Goal: Task Accomplishment & Management: Manage account settings

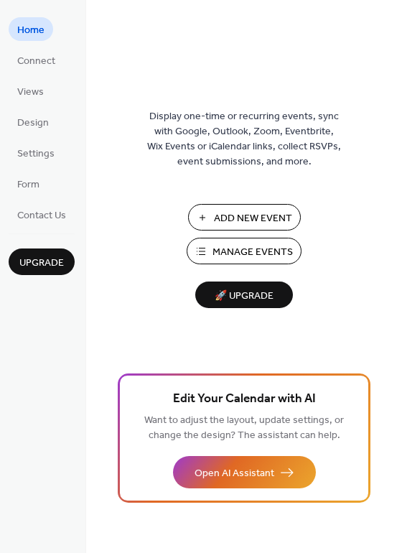
click at [236, 260] on span "Manage Events" at bounding box center [253, 252] width 80 height 15
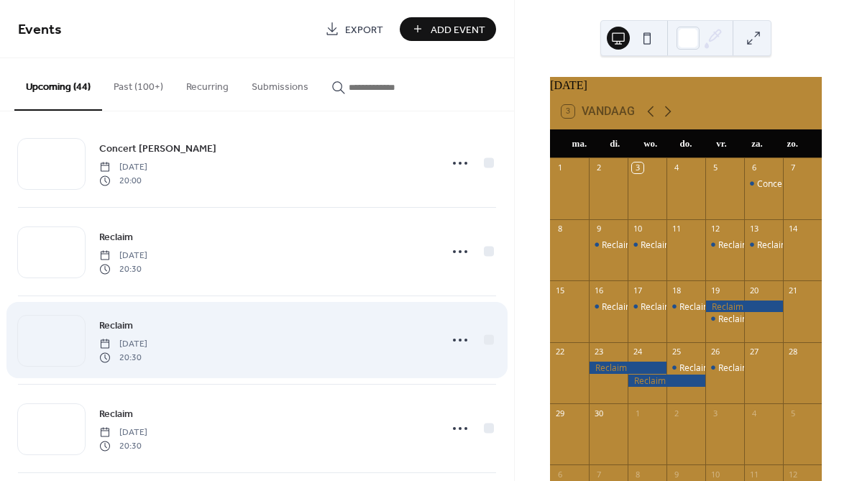
scroll to position [15, 0]
click at [455, 341] on icon at bounding box center [459, 338] width 23 height 23
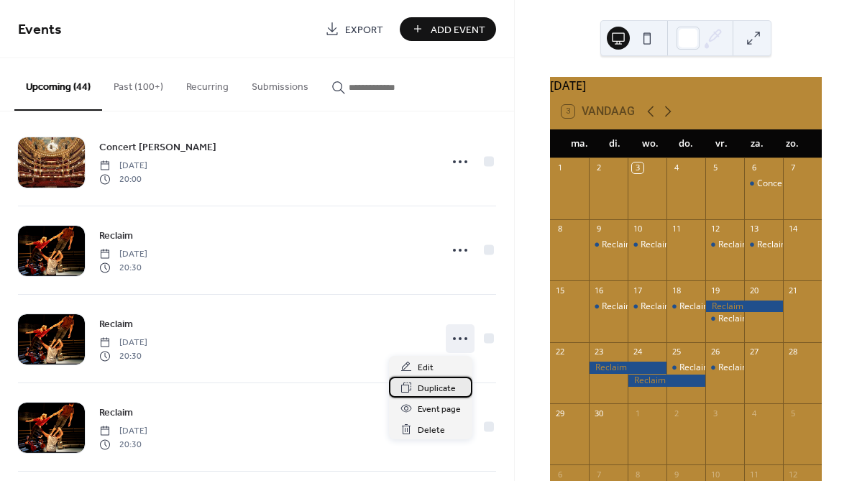
click at [440, 390] on span "Duplicate" at bounding box center [437, 388] width 38 height 15
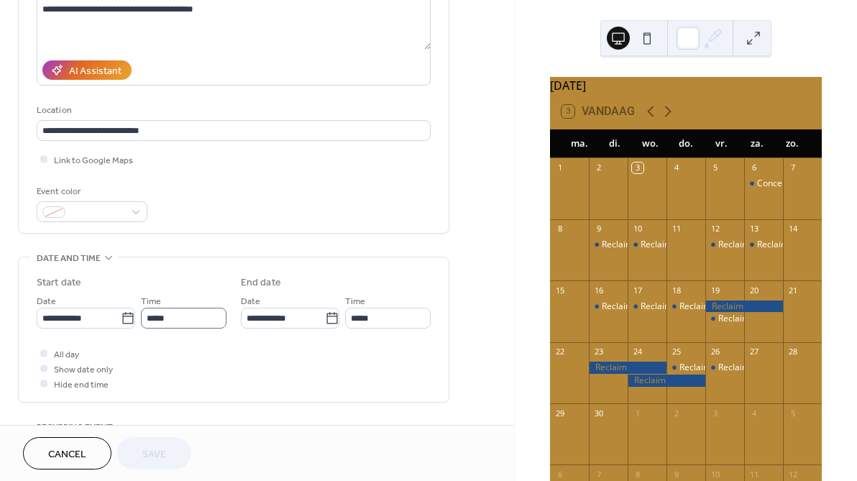
scroll to position [213, 0]
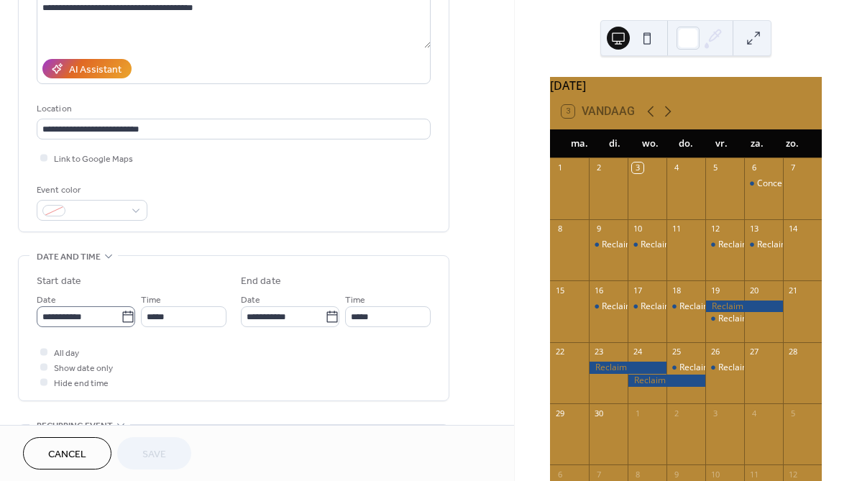
click at [126, 318] on icon at bounding box center [128, 317] width 14 height 14
click at [121, 318] on input "**********" at bounding box center [79, 316] width 84 height 21
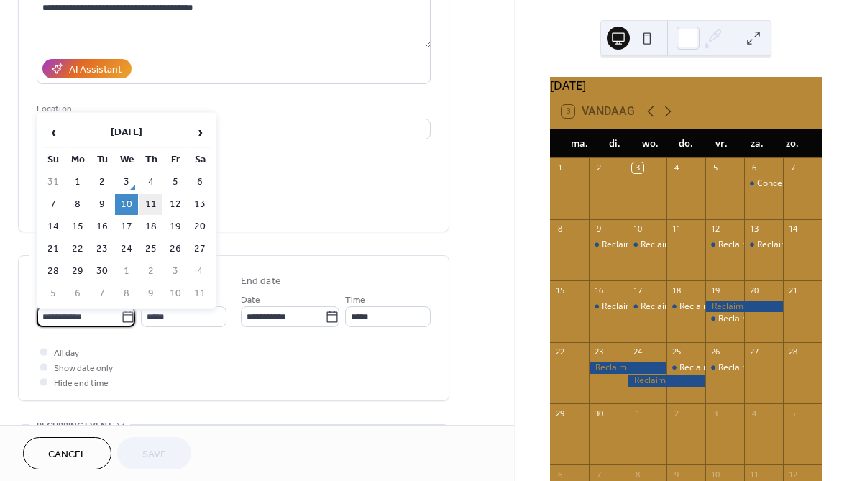
click at [153, 206] on td "11" at bounding box center [150, 204] width 23 height 21
type input "**********"
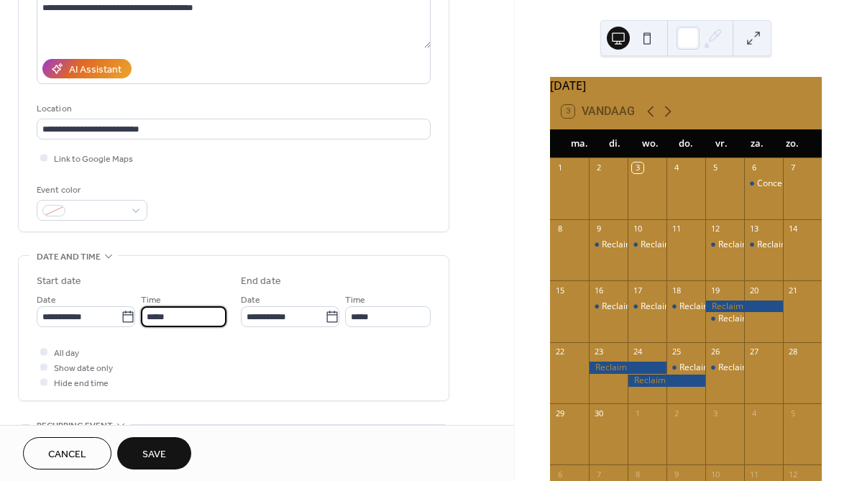
click at [155, 325] on input "*****" at bounding box center [184, 316] width 86 height 21
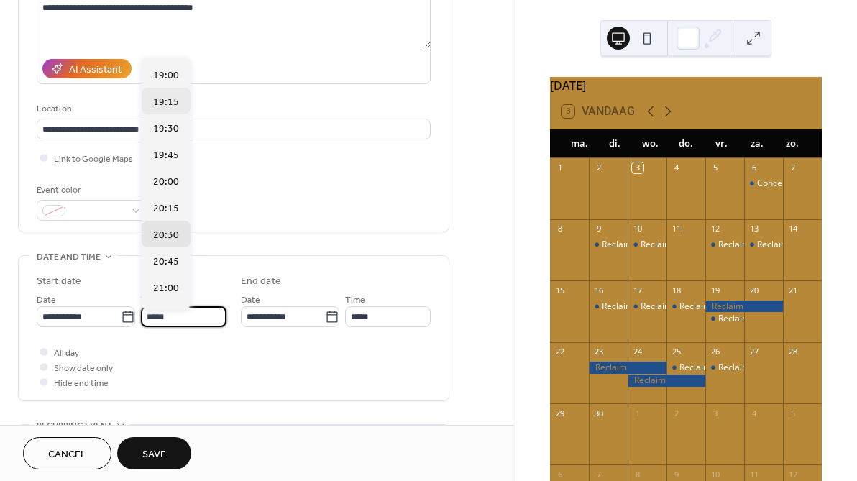
scroll to position [2017, 0]
click at [165, 132] on span "19:30" at bounding box center [166, 129] width 26 height 15
type input "*****"
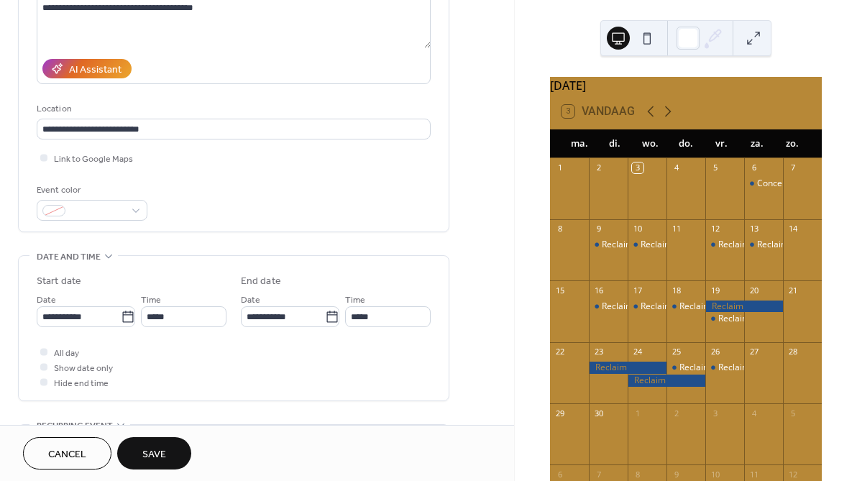
click at [162, 450] on span "Save" at bounding box center [154, 454] width 24 height 15
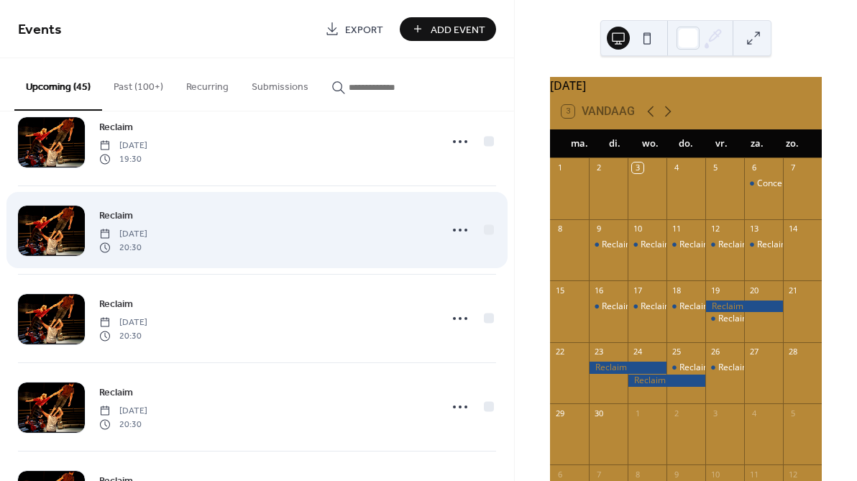
scroll to position [745, 0]
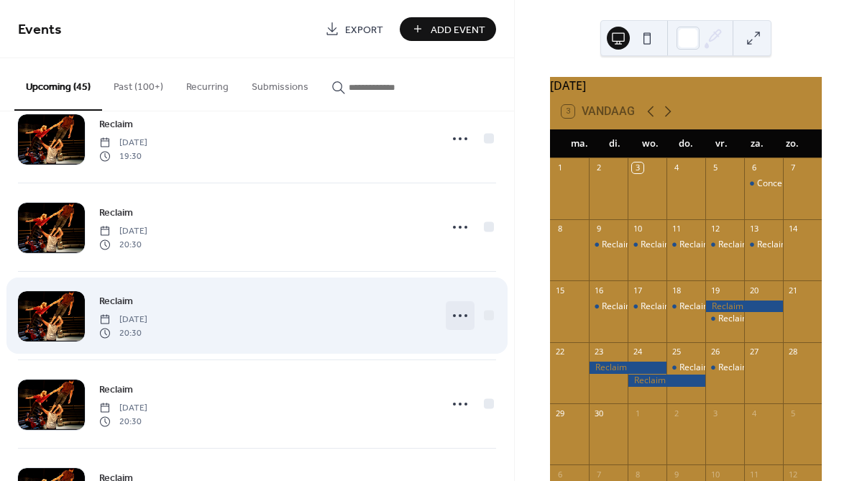
click at [455, 311] on icon at bounding box center [459, 315] width 23 height 23
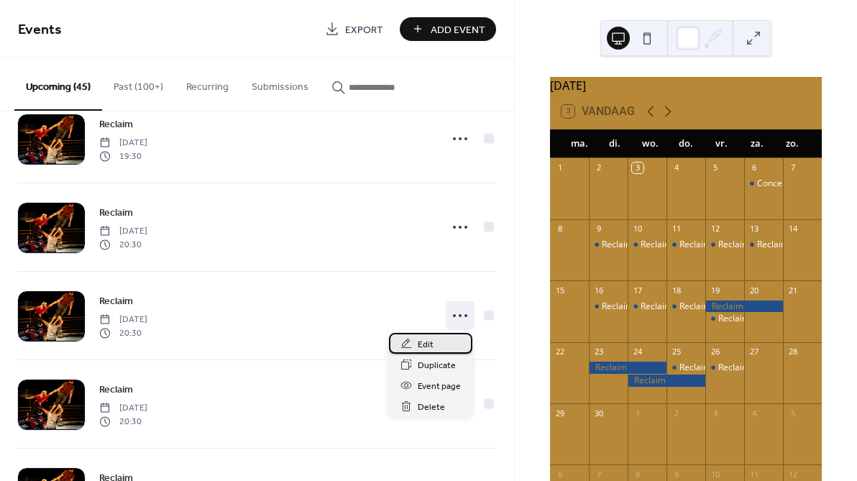
click at [429, 344] on span "Edit" at bounding box center [426, 344] width 16 height 15
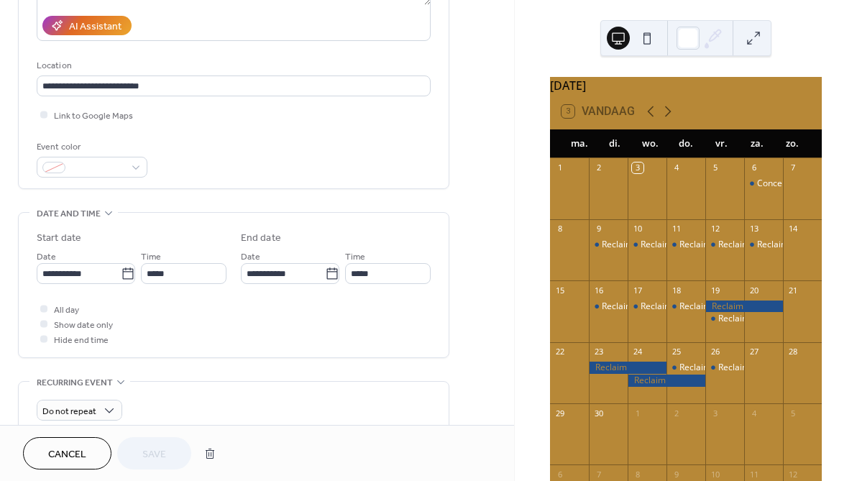
scroll to position [259, 0]
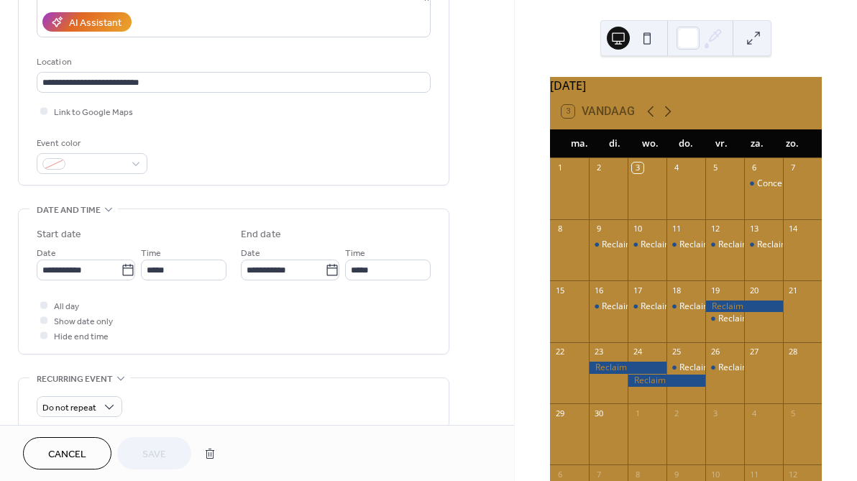
click at [57, 454] on span "Cancel" at bounding box center [67, 454] width 38 height 15
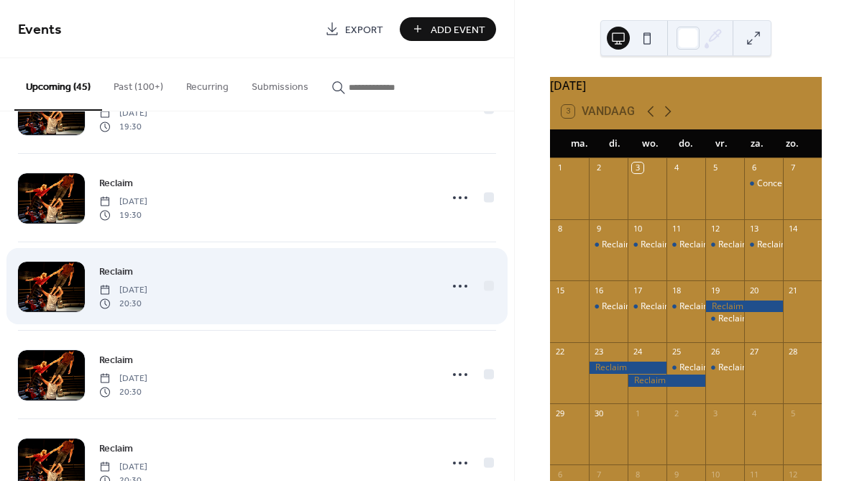
scroll to position [689, 0]
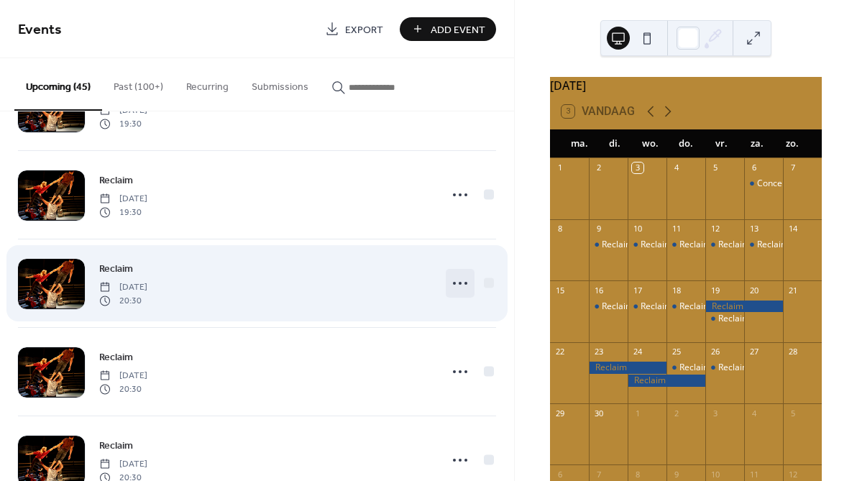
click at [454, 281] on icon at bounding box center [459, 283] width 23 height 23
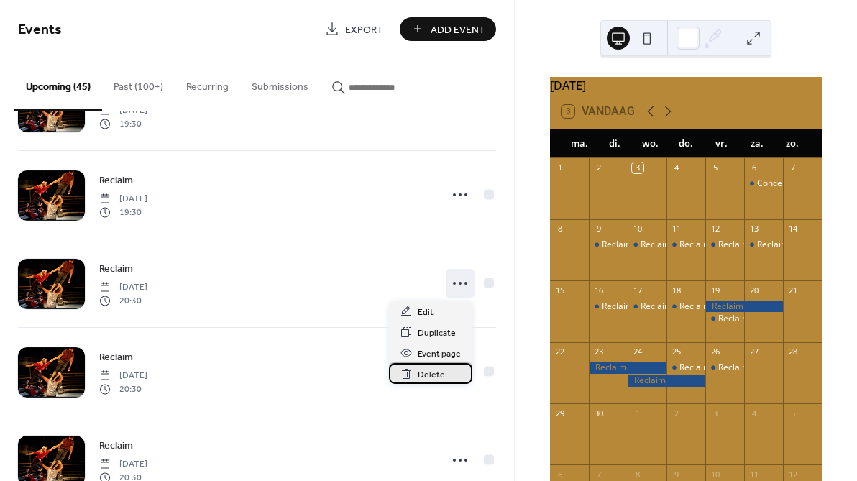
click at [424, 373] on span "Delete" at bounding box center [431, 374] width 27 height 15
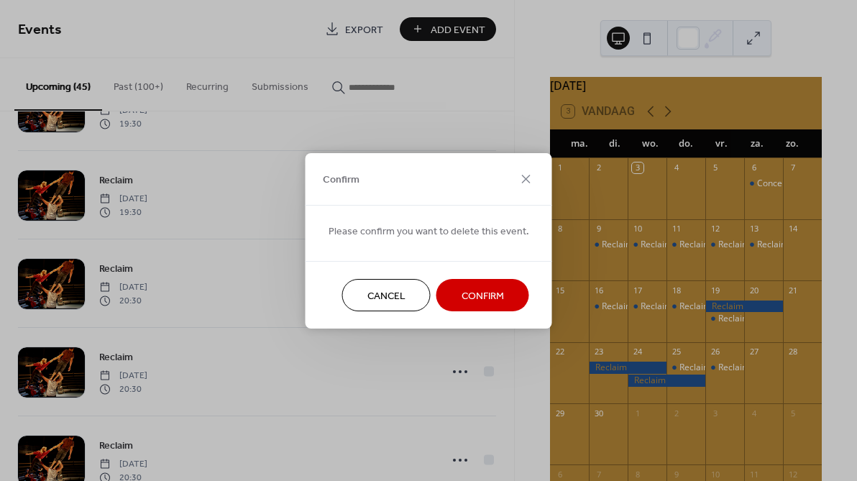
click at [486, 298] on span "Confirm" at bounding box center [482, 295] width 42 height 15
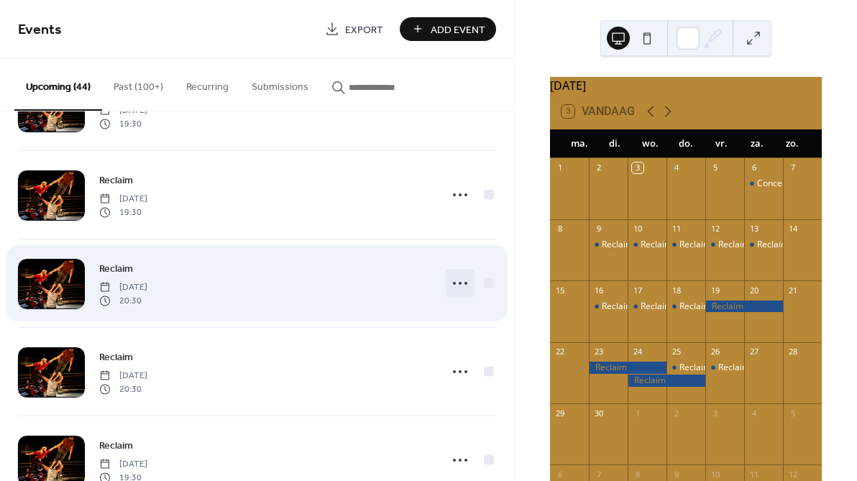
click at [462, 282] on icon at bounding box center [459, 283] width 23 height 23
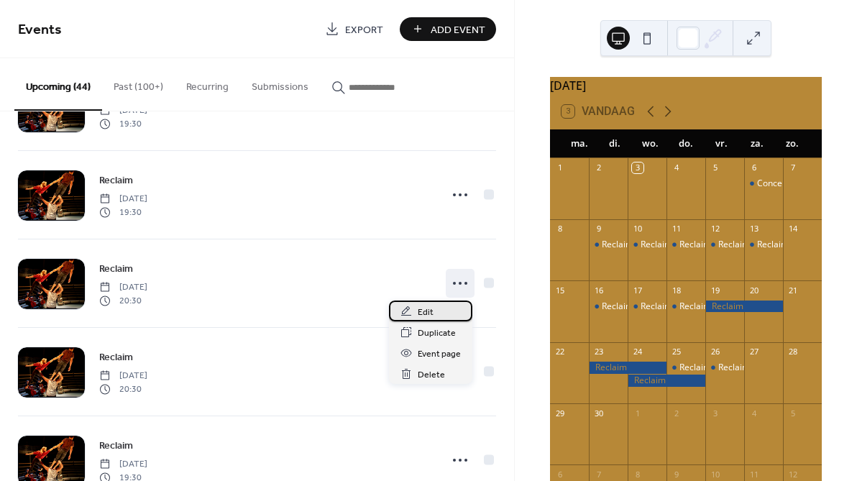
click at [438, 314] on div "Edit" at bounding box center [430, 310] width 83 height 21
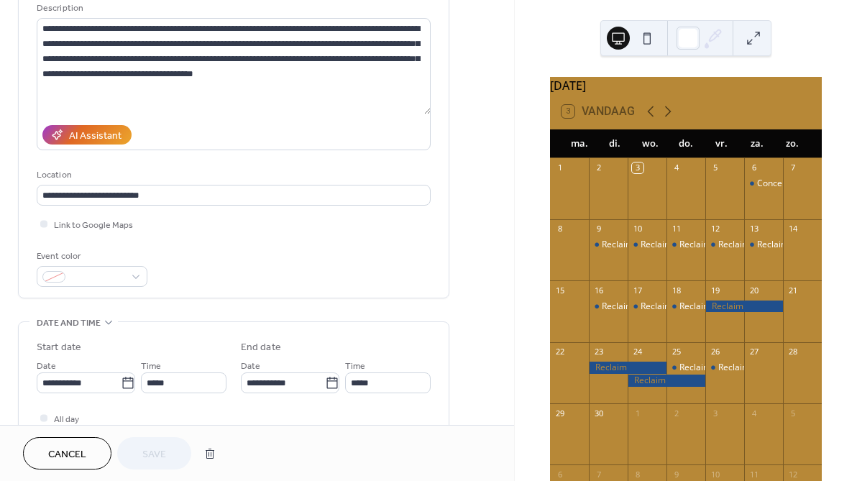
scroll to position [230, 0]
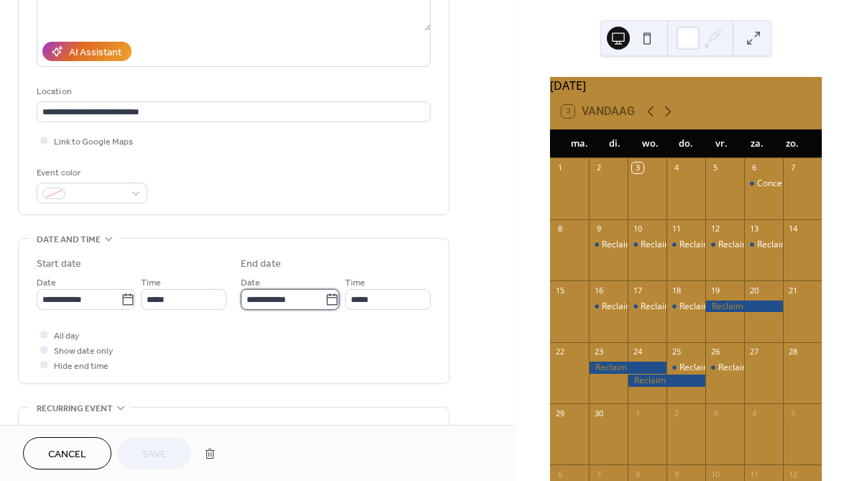
click at [265, 310] on input "**********" at bounding box center [283, 299] width 84 height 21
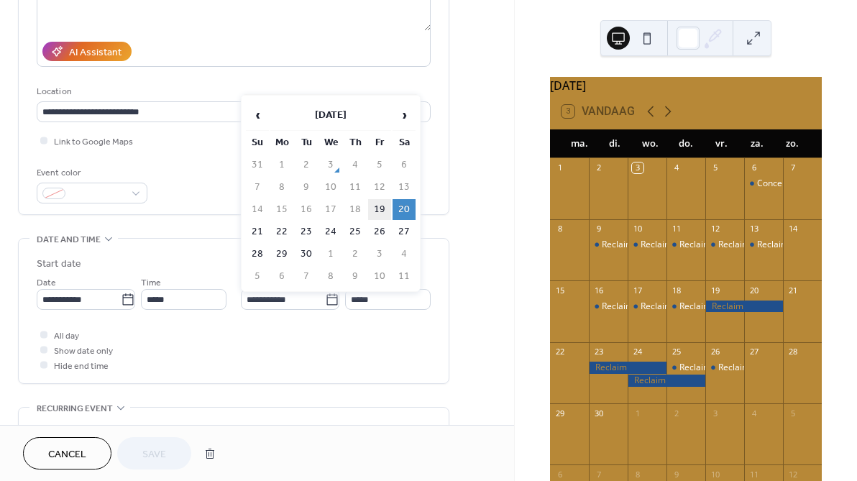
click at [376, 208] on td "19" at bounding box center [379, 209] width 23 height 21
type input "**********"
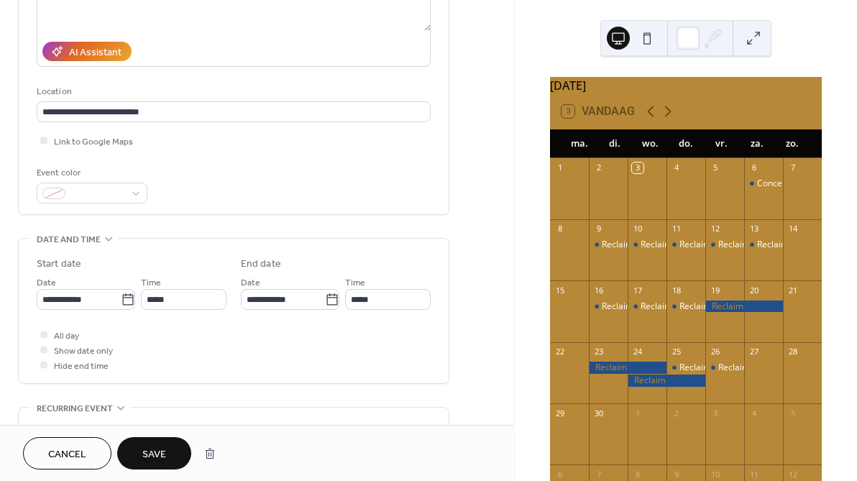
click at [152, 450] on span "Save" at bounding box center [154, 454] width 24 height 15
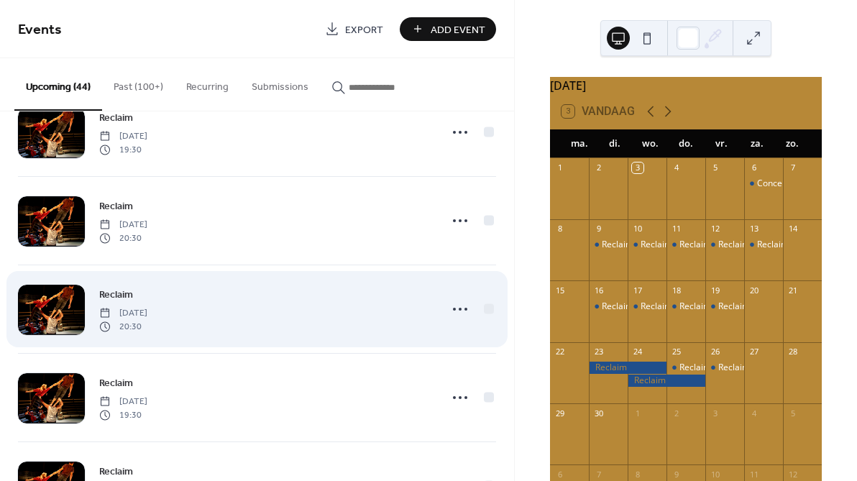
scroll to position [765, 0]
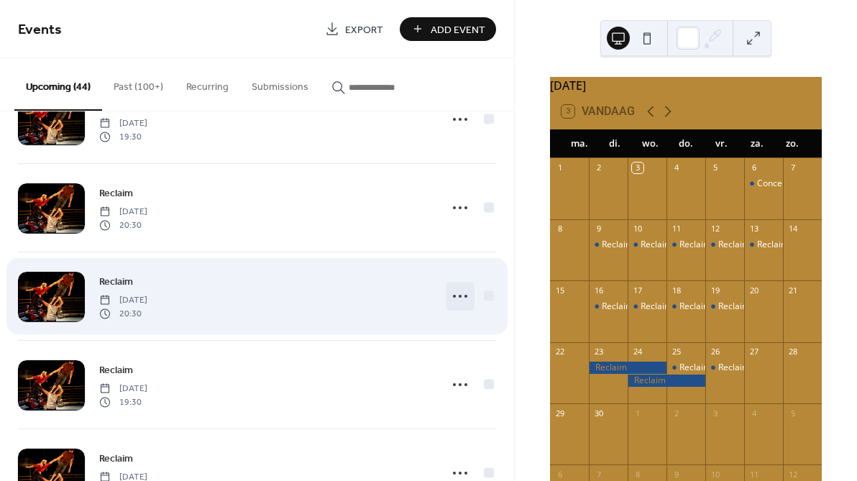
click at [464, 288] on icon at bounding box center [459, 296] width 23 height 23
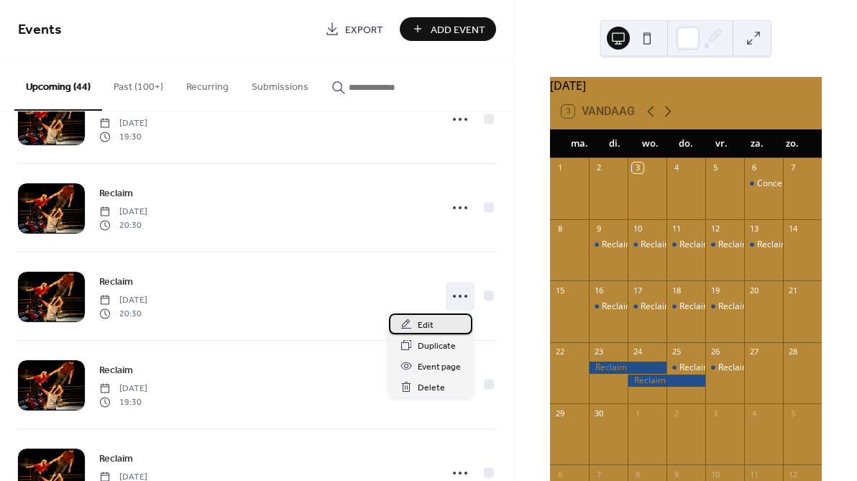
click at [436, 331] on div "Edit" at bounding box center [430, 323] width 83 height 21
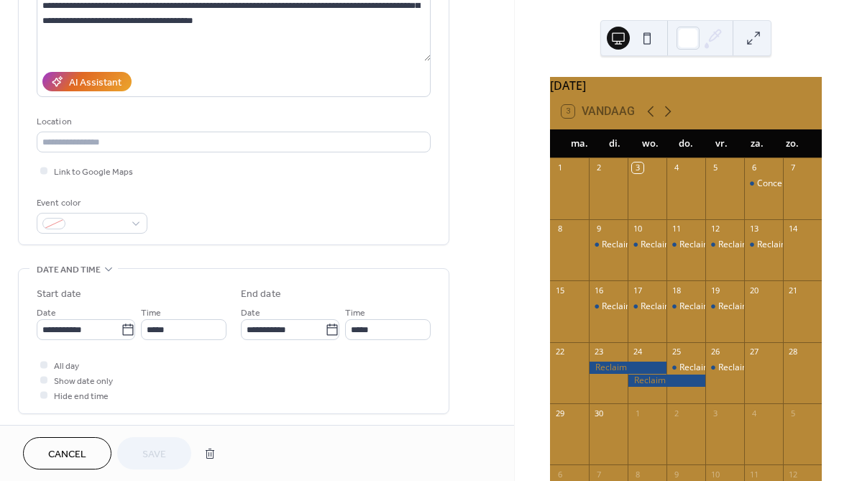
scroll to position [202, 0]
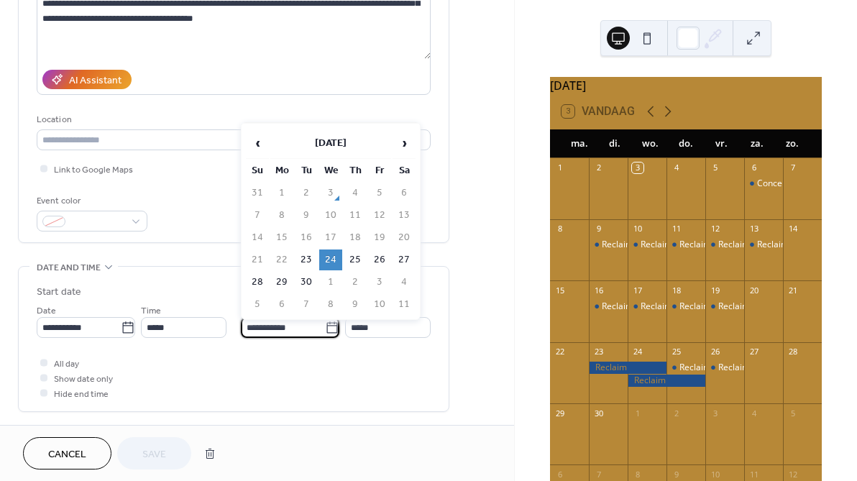
click at [282, 337] on input "**********" at bounding box center [283, 327] width 84 height 21
click at [316, 257] on td "23" at bounding box center [306, 259] width 23 height 21
type input "**********"
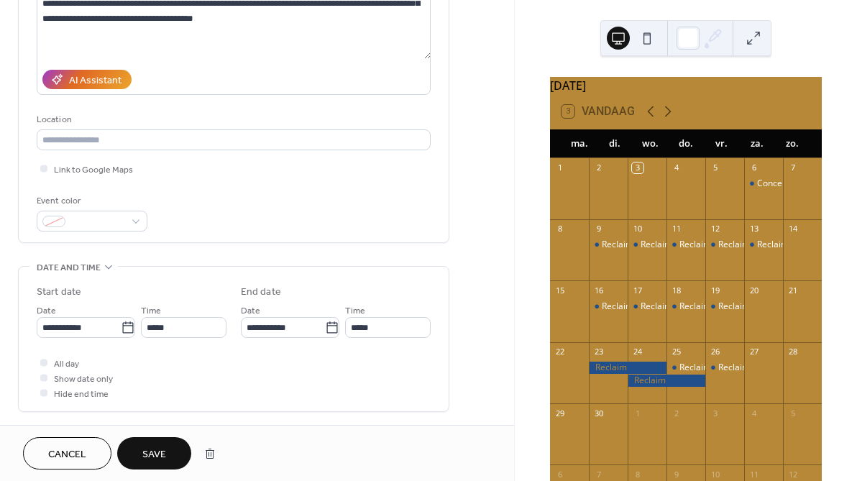
click at [161, 450] on span "Save" at bounding box center [154, 454] width 24 height 15
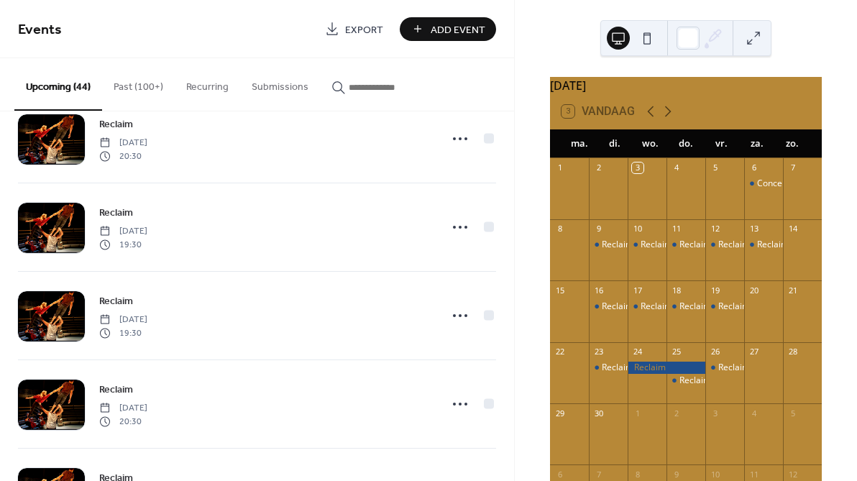
scroll to position [805, 0]
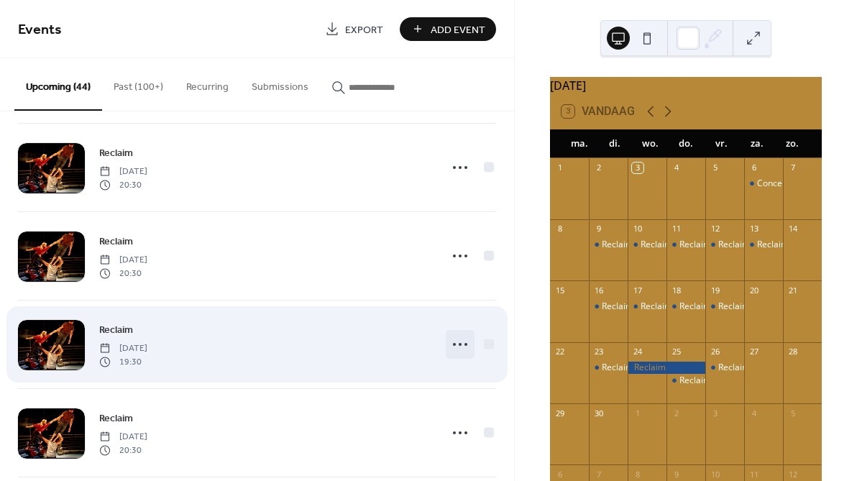
click at [458, 341] on icon at bounding box center [459, 344] width 23 height 23
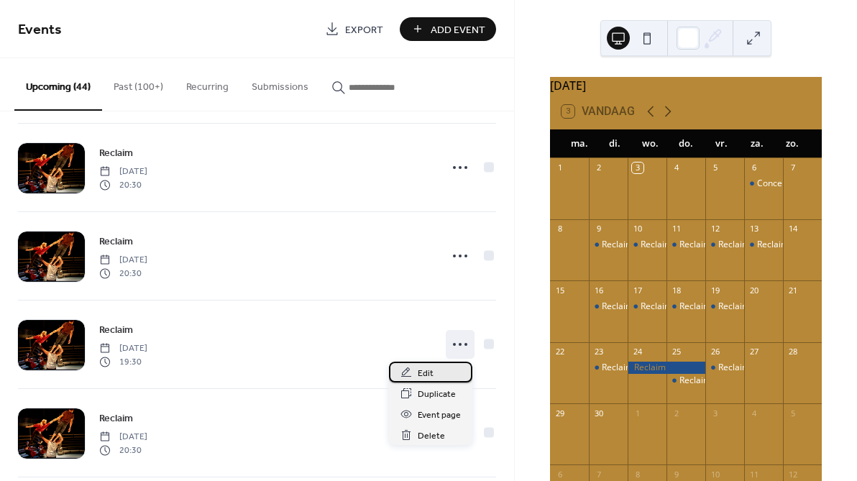
click at [444, 379] on div "Edit" at bounding box center [430, 372] width 83 height 21
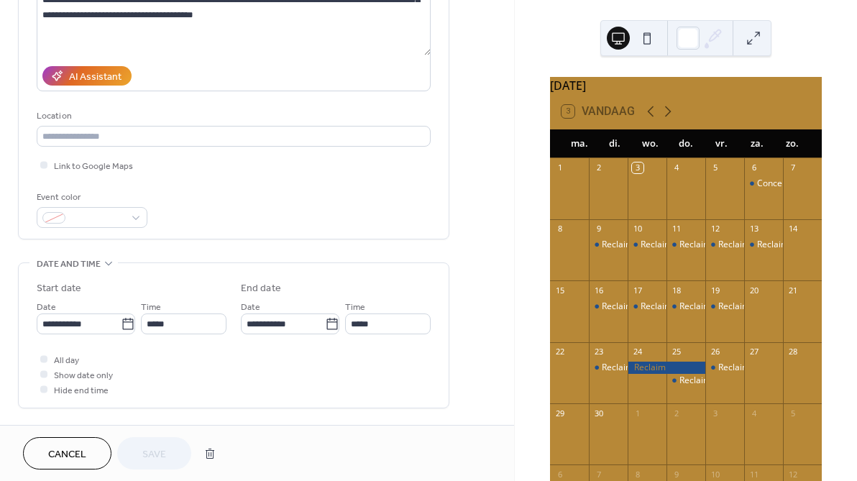
scroll to position [217, 0]
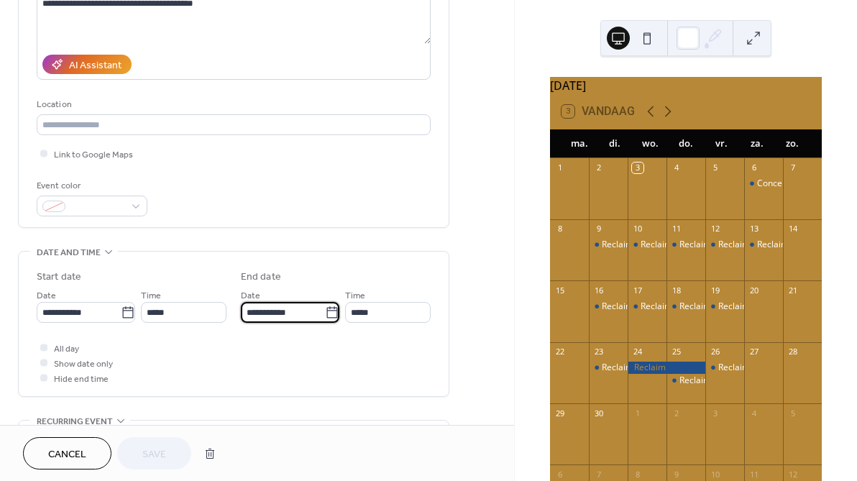
click at [267, 311] on input "**********" at bounding box center [283, 312] width 84 height 21
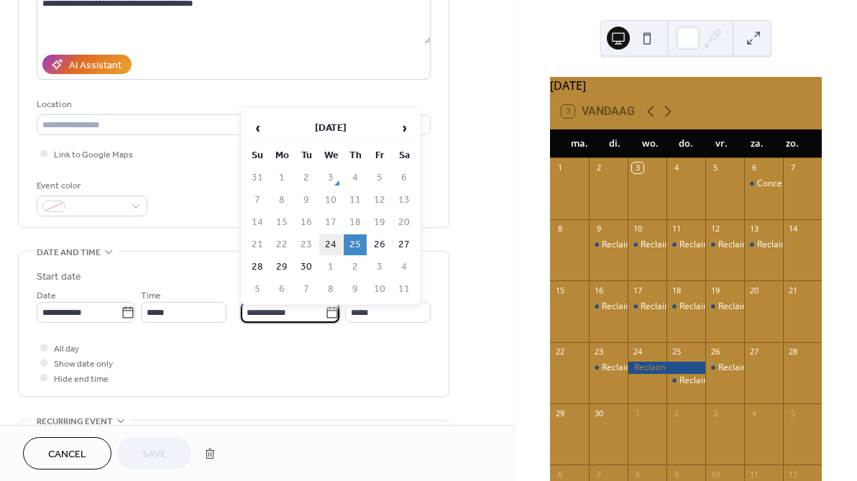
click at [326, 241] on td "24" at bounding box center [330, 244] width 23 height 21
type input "**********"
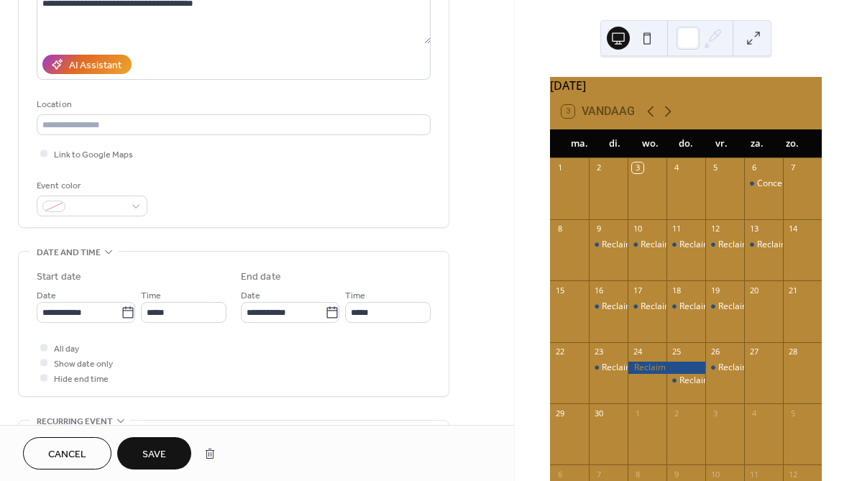
click at [163, 447] on span "Save" at bounding box center [154, 454] width 24 height 15
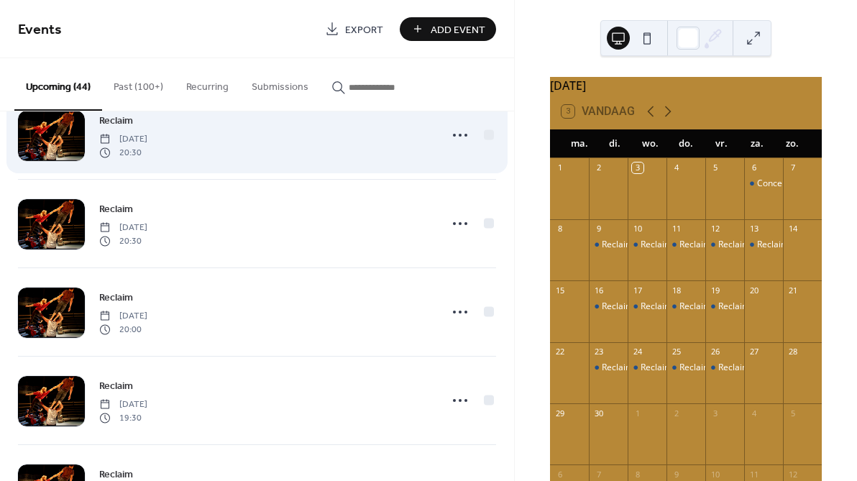
scroll to position [1104, 0]
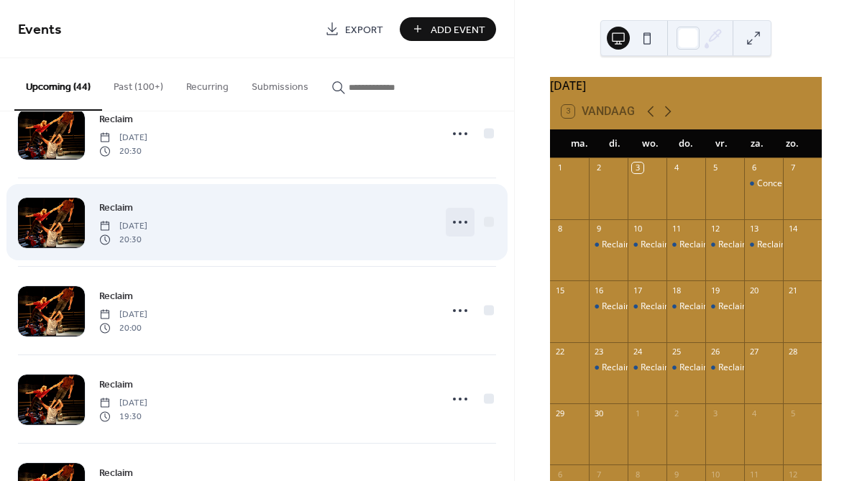
click at [460, 222] on icon at bounding box center [459, 222] width 23 height 23
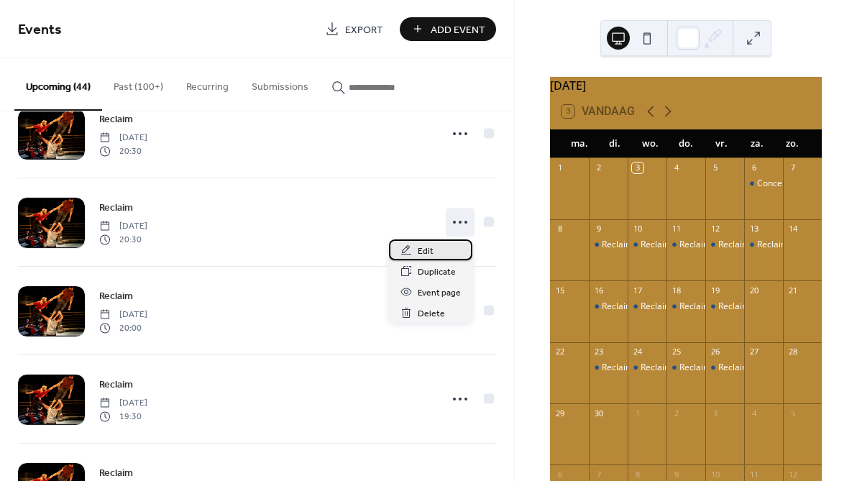
click at [431, 252] on span "Edit" at bounding box center [426, 251] width 16 height 15
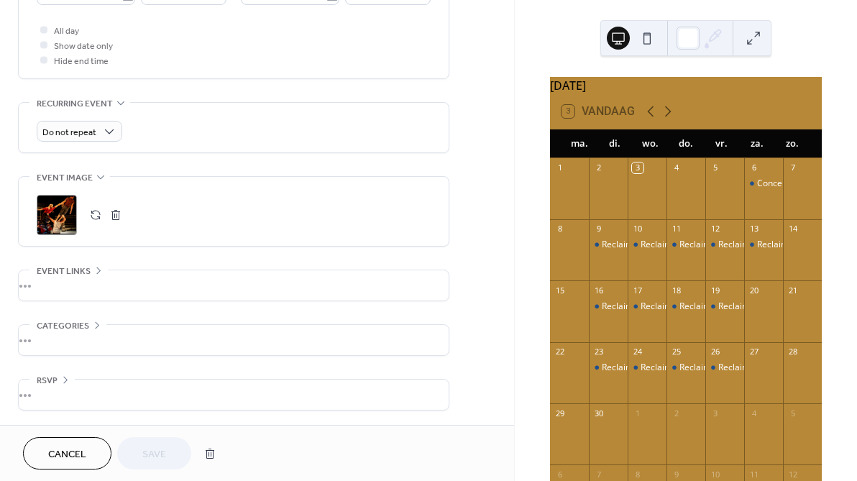
scroll to position [539, 0]
click at [165, 285] on div "•••" at bounding box center [234, 285] width 430 height 30
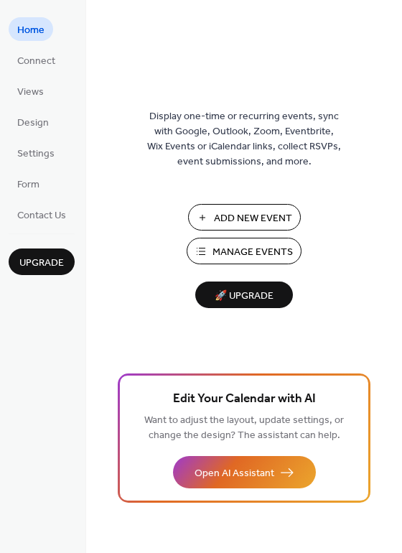
click at [252, 249] on span "Manage Events" at bounding box center [253, 252] width 80 height 15
click at [42, 91] on span "Views" at bounding box center [30, 92] width 27 height 15
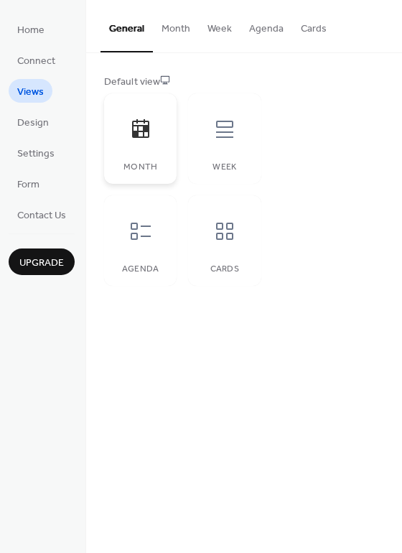
click at [153, 143] on div at bounding box center [140, 129] width 43 height 43
click at [144, 134] on icon at bounding box center [140, 128] width 17 height 19
click at [40, 121] on span "Design" at bounding box center [33, 123] width 32 height 15
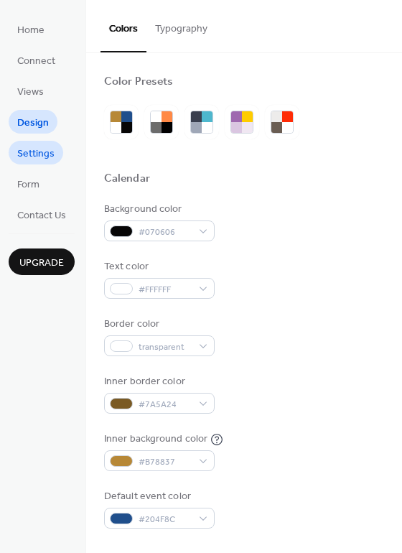
click at [40, 157] on span "Settings" at bounding box center [35, 154] width 37 height 15
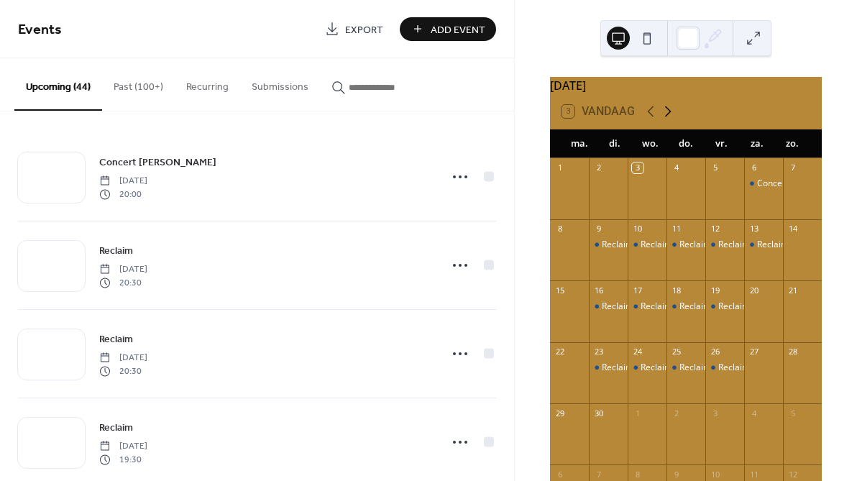
click at [670, 120] on icon at bounding box center [667, 111] width 17 height 17
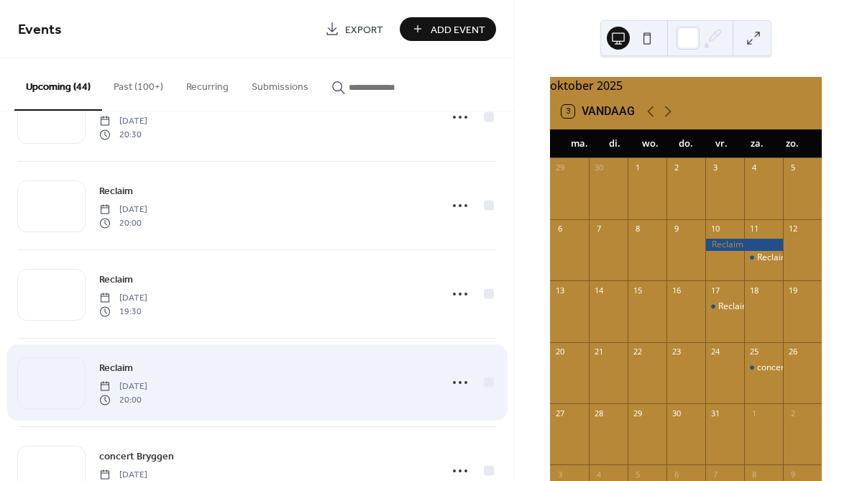
scroll to position [1205, 0]
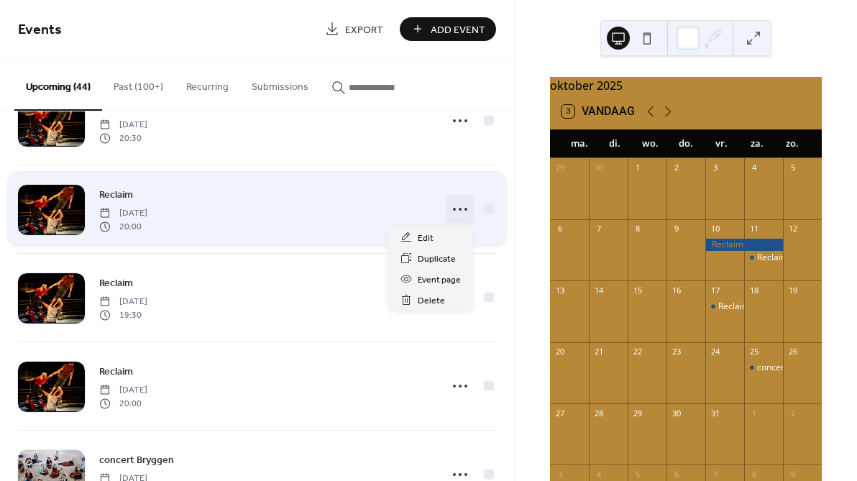
click at [457, 211] on icon at bounding box center [459, 209] width 23 height 23
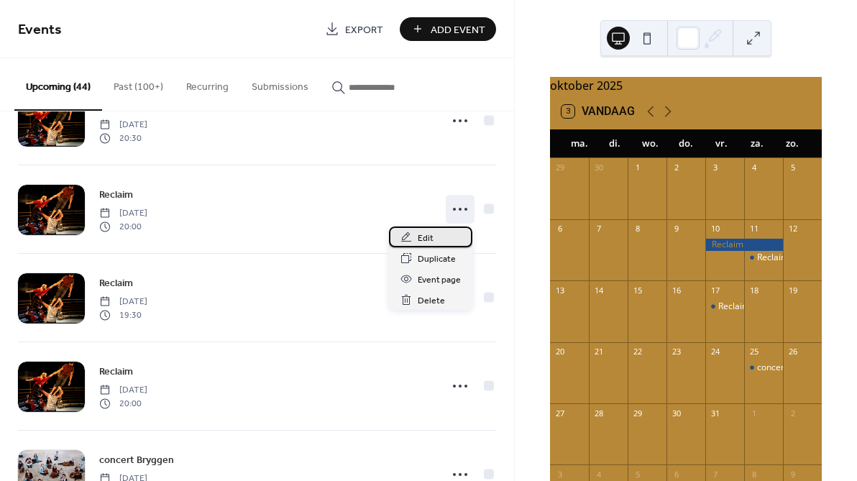
click at [431, 236] on span "Edit" at bounding box center [426, 238] width 16 height 15
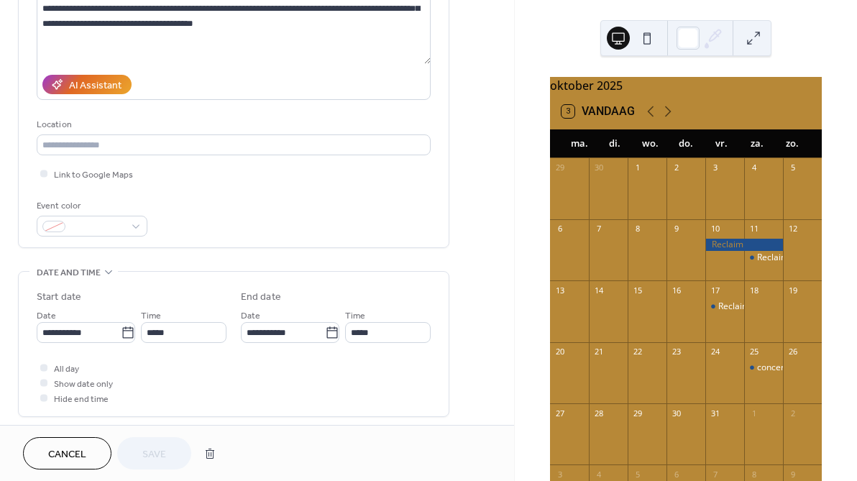
scroll to position [208, 0]
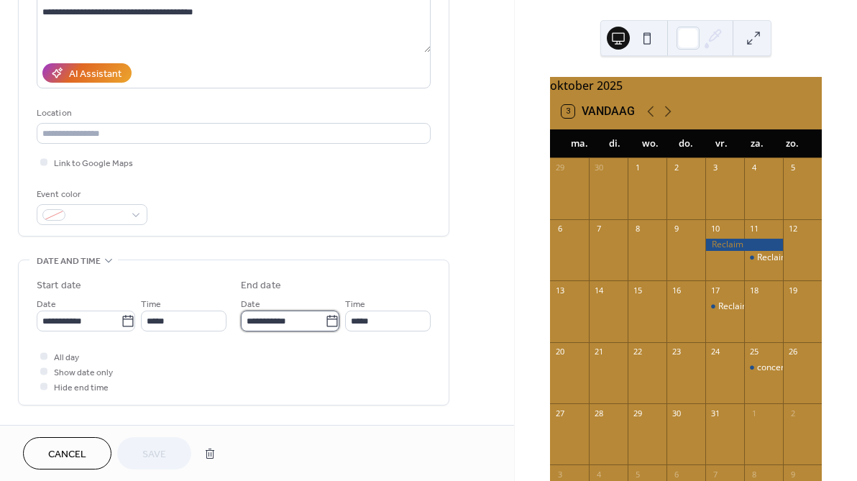
click at [270, 321] on input "**********" at bounding box center [283, 320] width 84 height 21
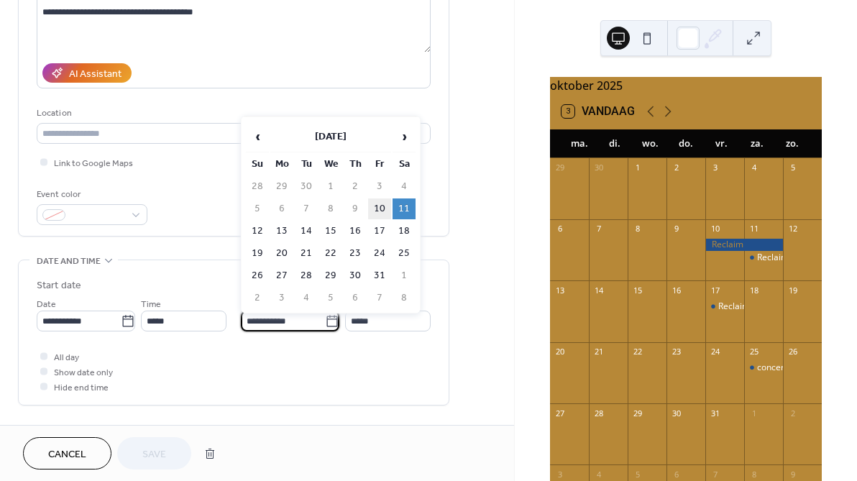
click at [375, 209] on td "10" at bounding box center [379, 208] width 23 height 21
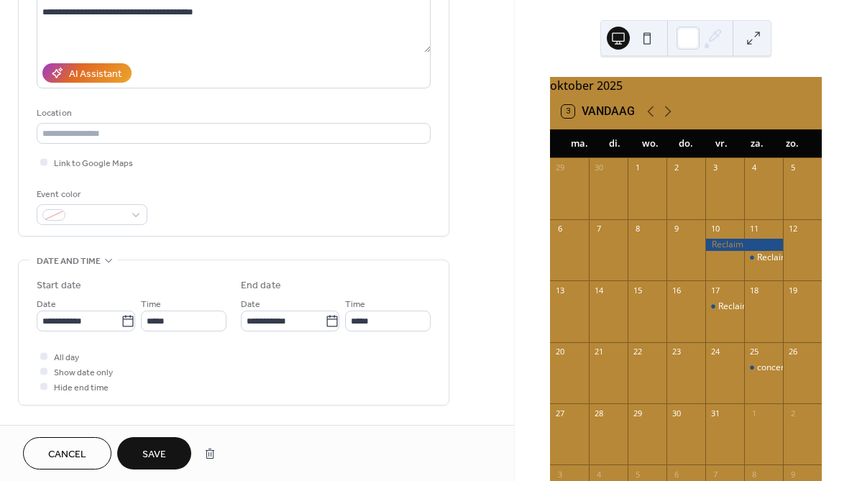
type input "**********"
click at [160, 451] on span "Save" at bounding box center [154, 454] width 24 height 15
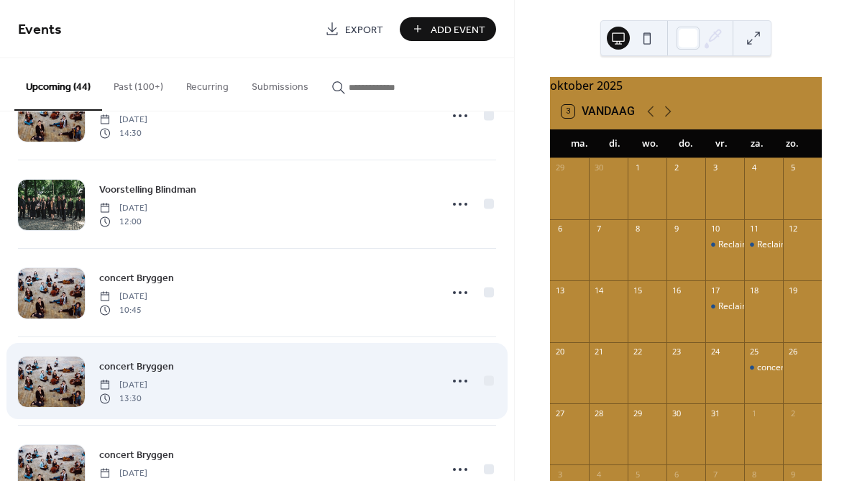
scroll to position [1565, 0]
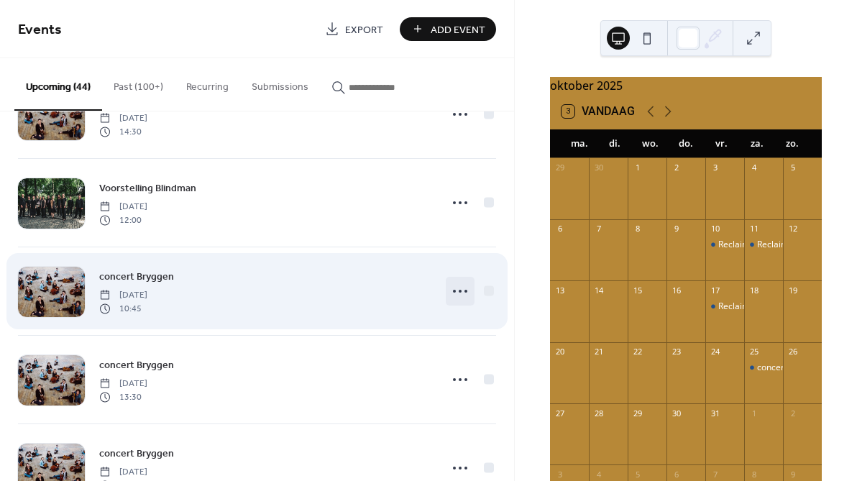
click at [454, 286] on icon at bounding box center [459, 291] width 23 height 23
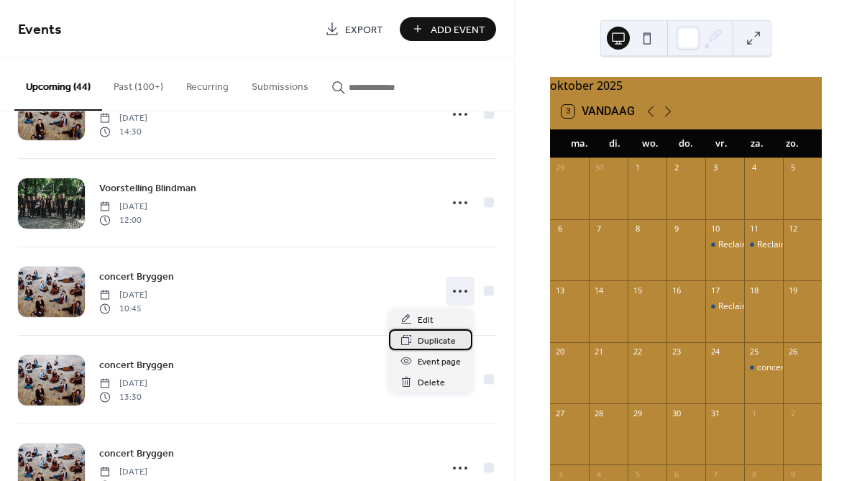
click at [437, 341] on span "Duplicate" at bounding box center [437, 340] width 38 height 15
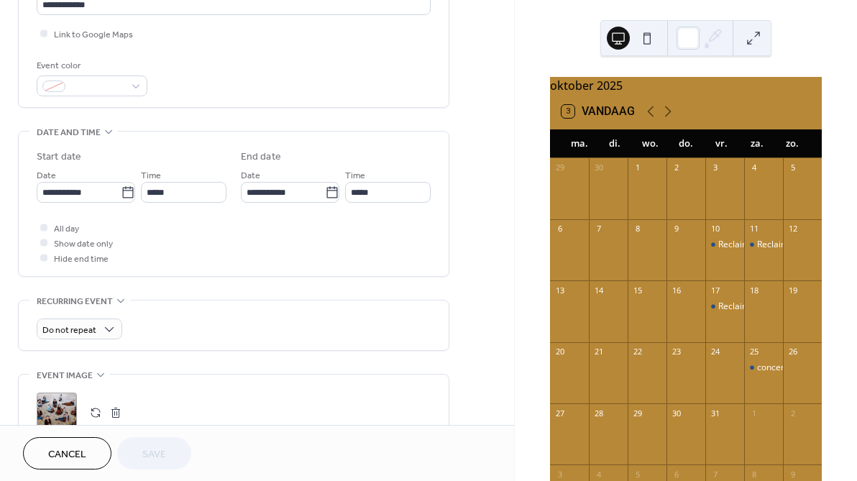
scroll to position [349, 0]
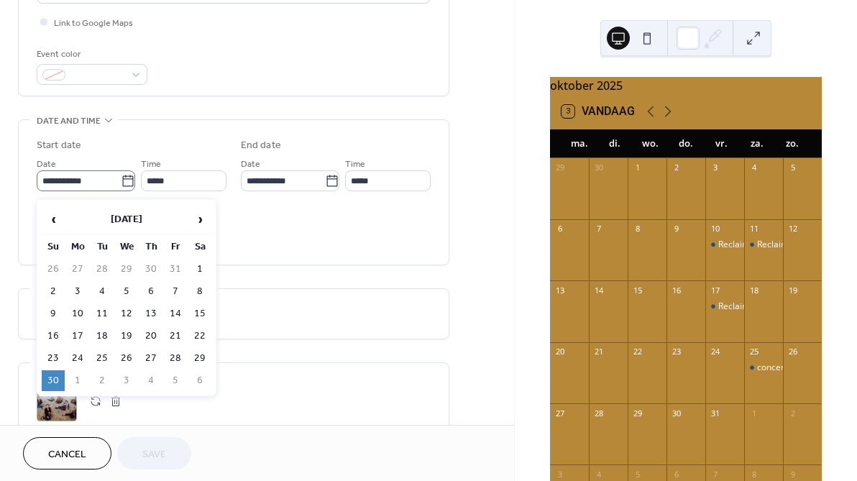
click at [121, 186] on icon at bounding box center [128, 181] width 14 height 14
click at [120, 186] on input "**********" at bounding box center [79, 180] width 84 height 21
click at [195, 358] on td "29" at bounding box center [199, 358] width 23 height 21
type input "**********"
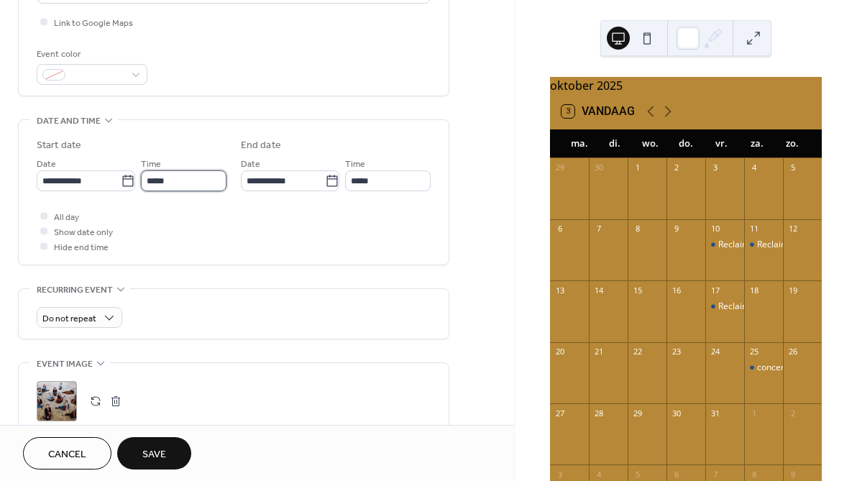
click at [155, 181] on input "*****" at bounding box center [184, 180] width 86 height 21
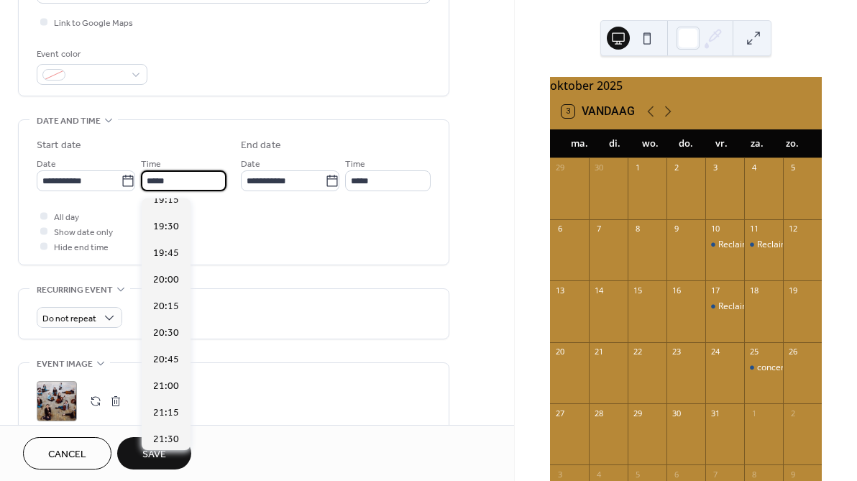
scroll to position [2043, 0]
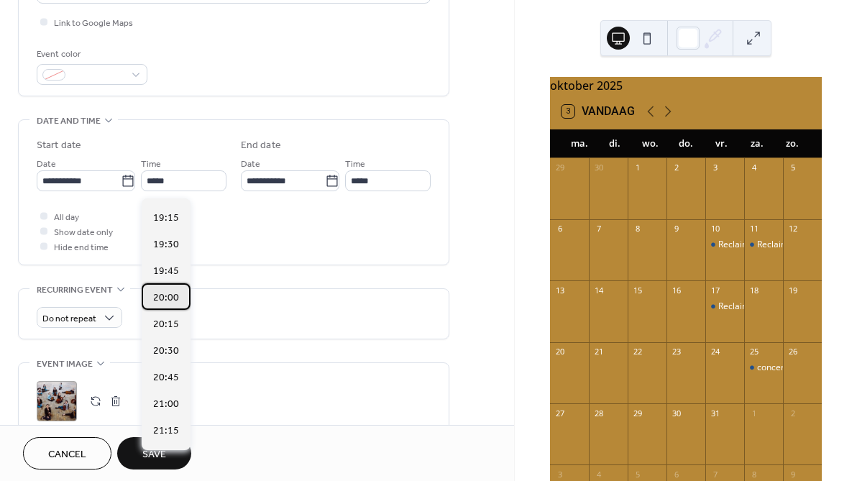
click at [157, 298] on span "20:00" at bounding box center [166, 297] width 26 height 15
type input "*****"
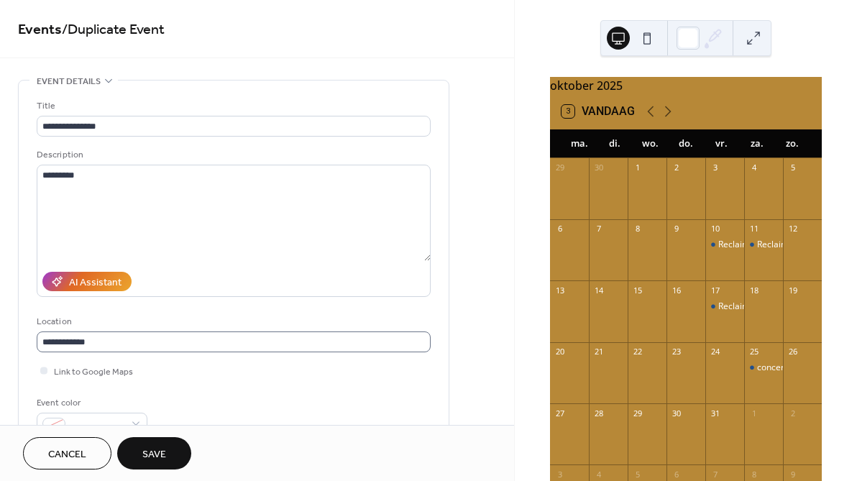
scroll to position [0, 0]
click at [166, 455] on span "Save" at bounding box center [154, 454] width 24 height 15
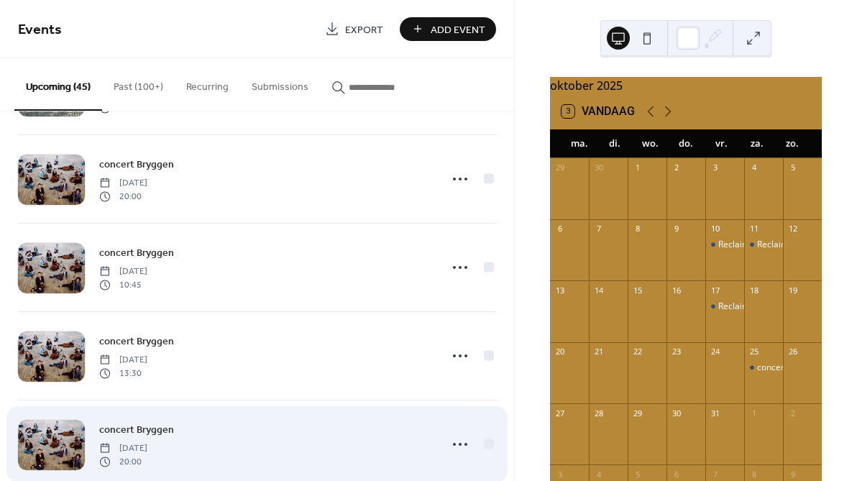
scroll to position [1690, 0]
